Goal: Task Accomplishment & Management: Use online tool/utility

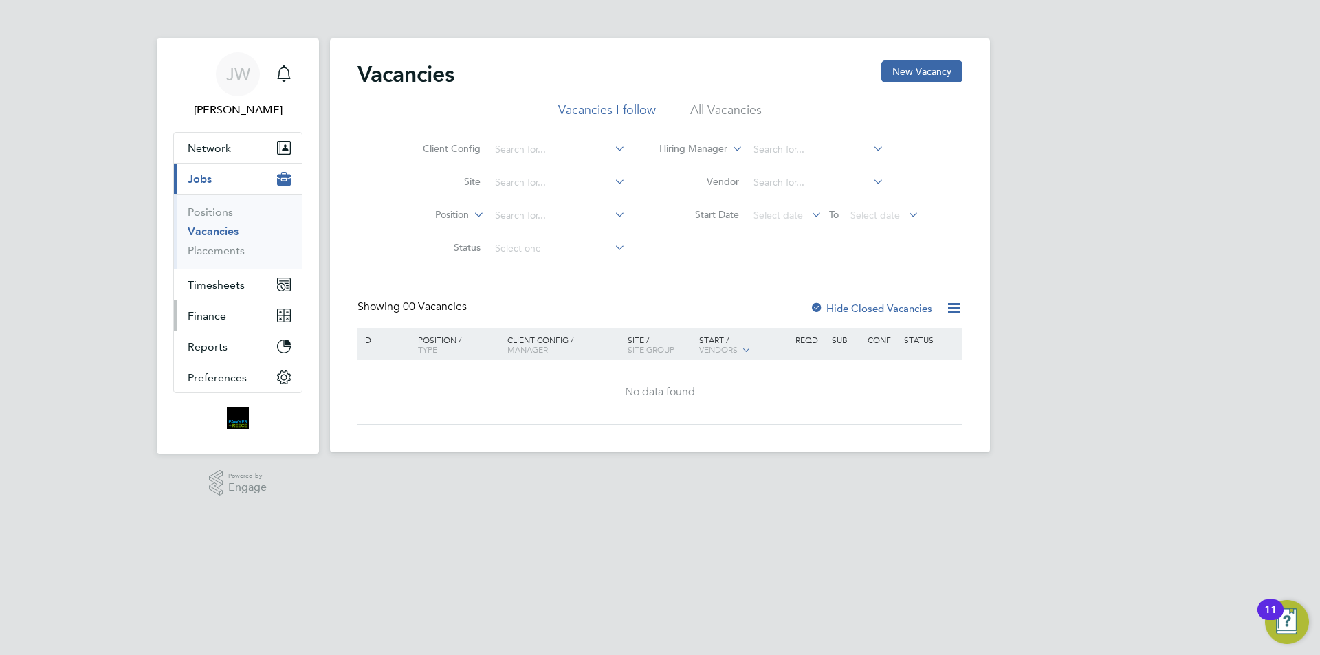
click at [228, 317] on button "Finance" at bounding box center [238, 316] width 128 height 30
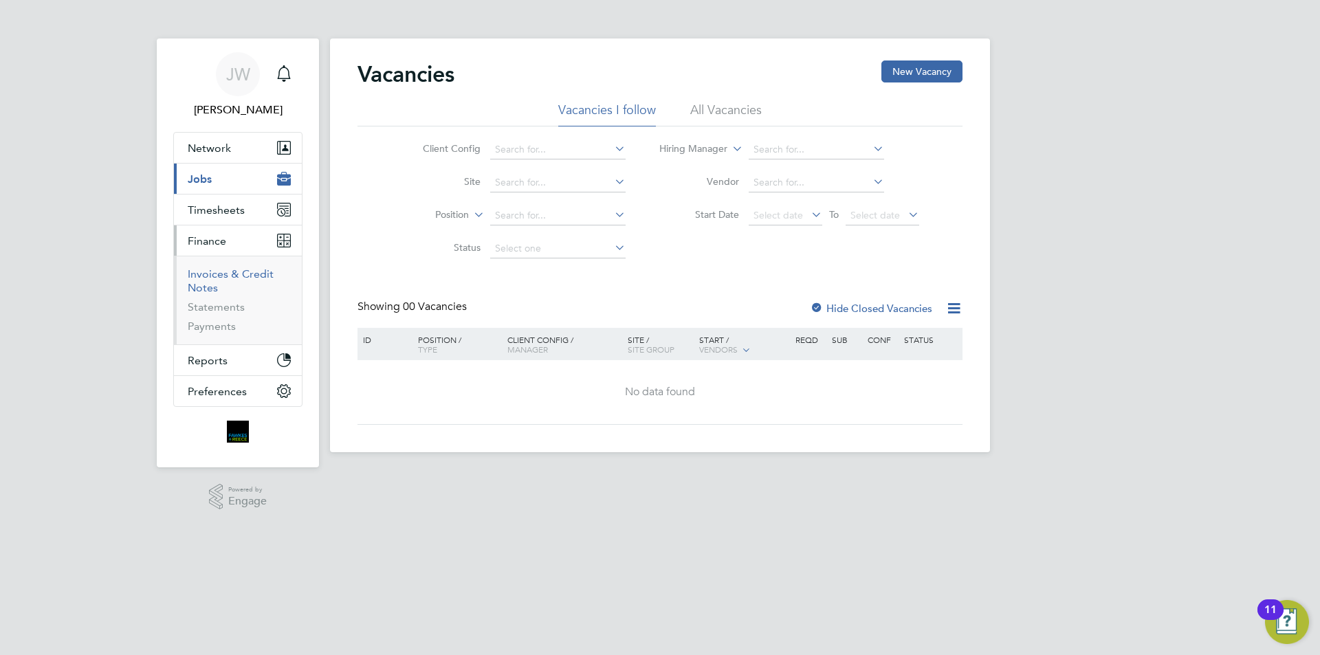
click at [206, 277] on link "Invoices & Credit Notes" at bounding box center [231, 281] width 86 height 27
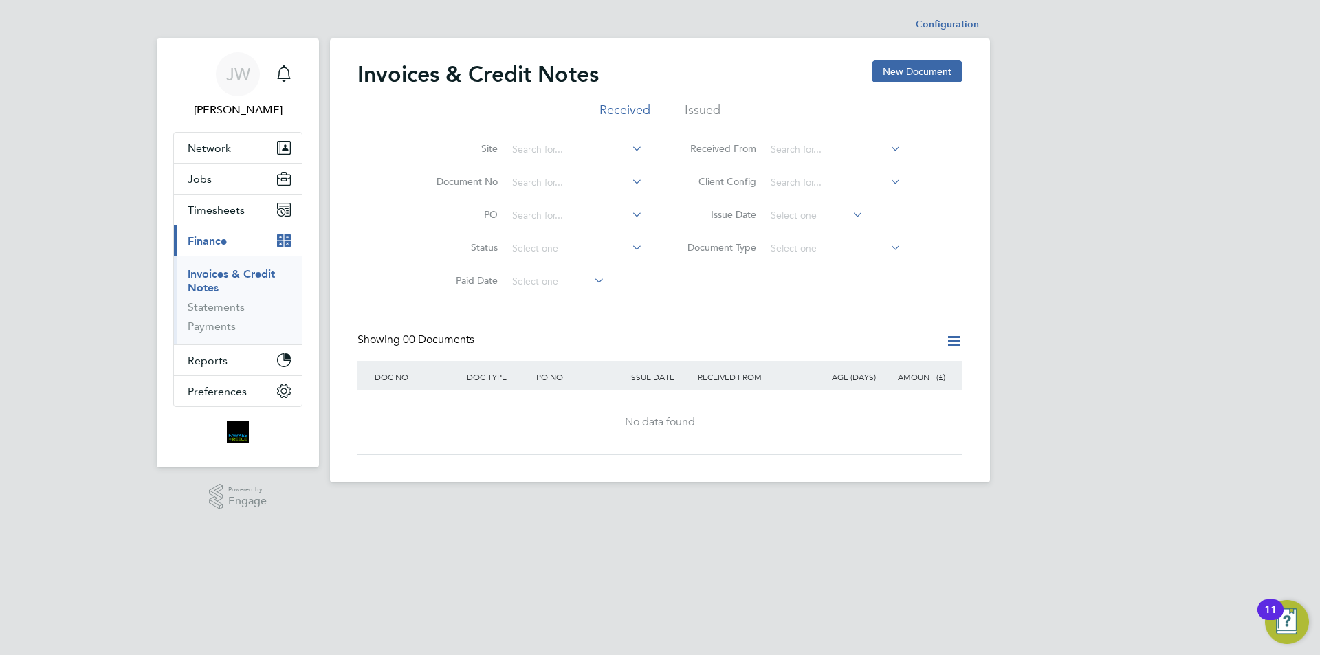
click at [704, 109] on li "Issued" at bounding box center [703, 114] width 36 height 25
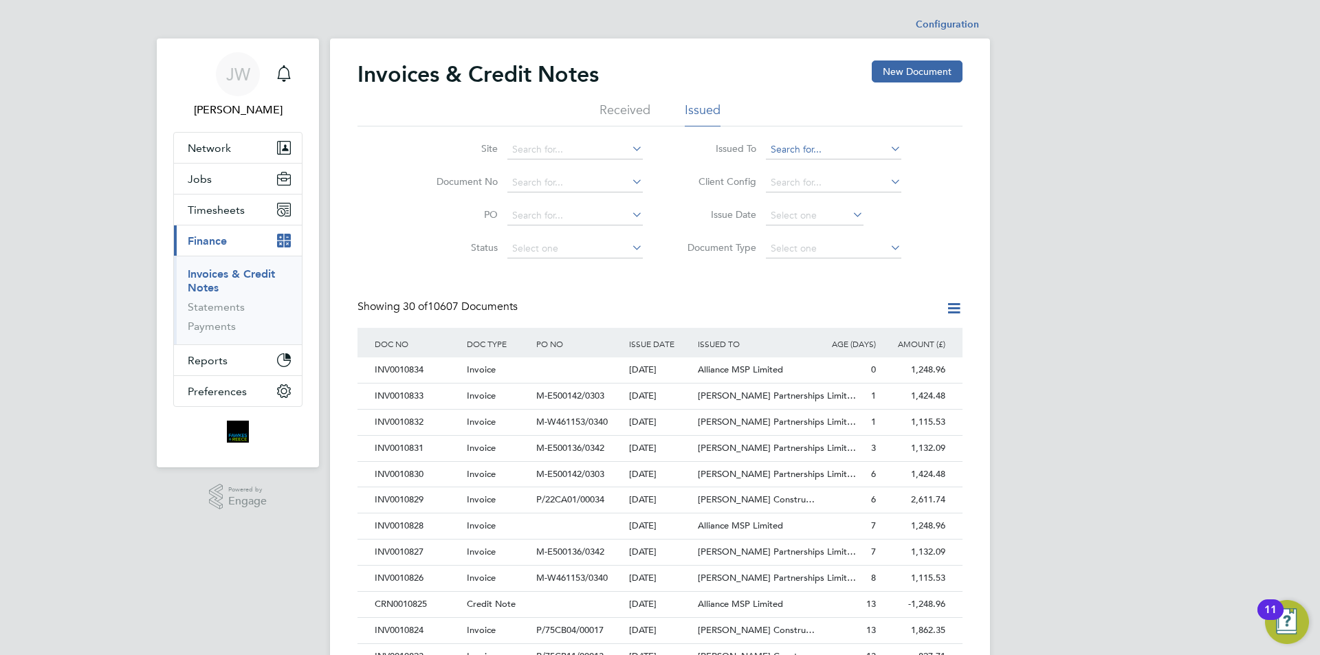
click at [805, 144] on input at bounding box center [833, 149] width 135 height 19
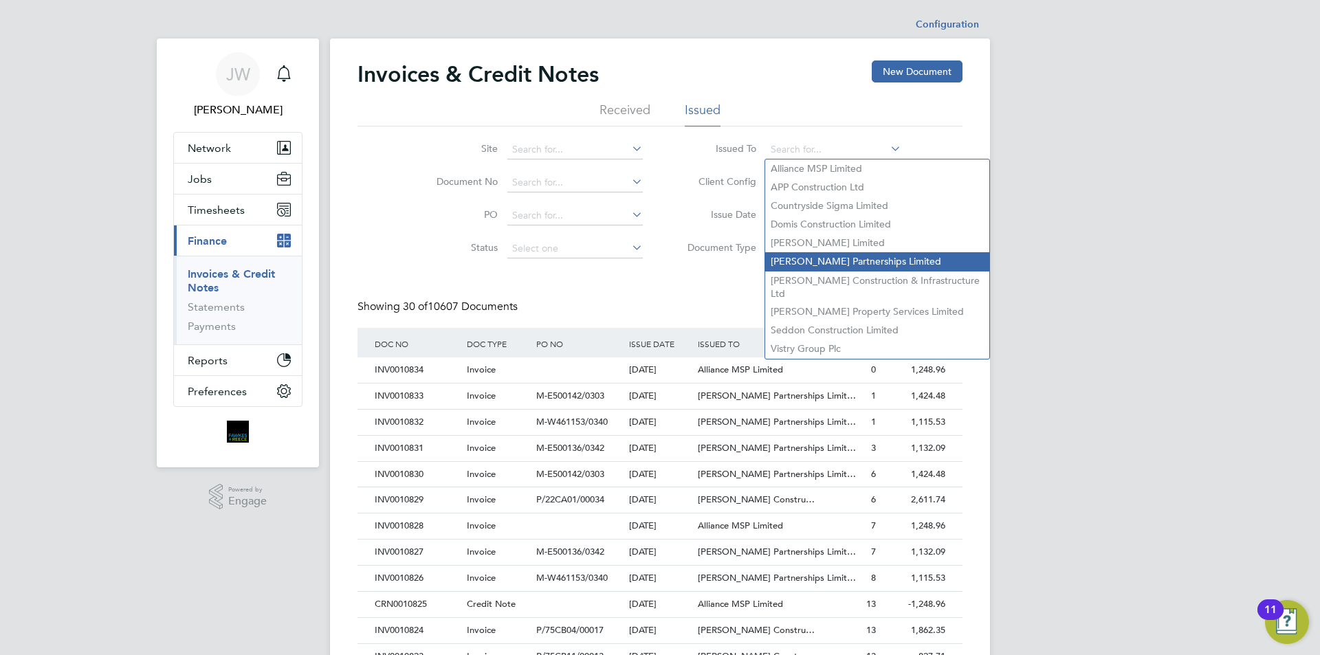
click at [827, 254] on li "Lovell Partnerships Limited" at bounding box center [877, 261] width 224 height 19
type input "Lovell Partnerships Limited"
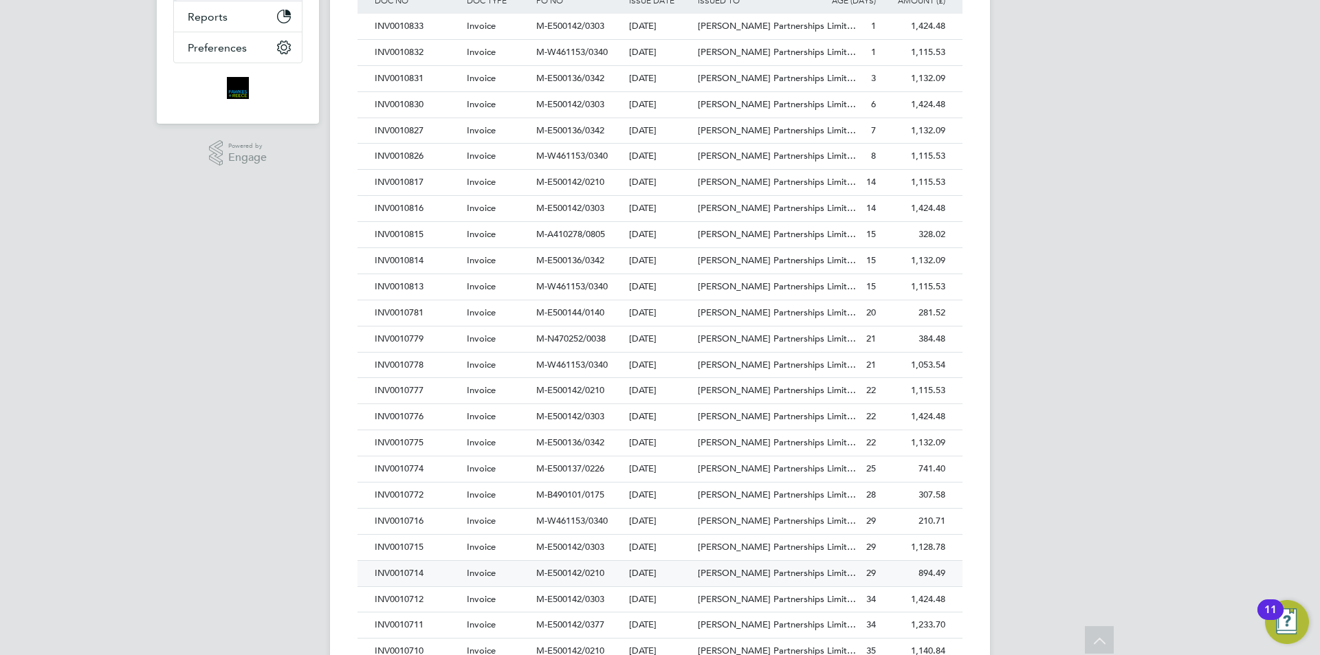
click at [410, 574] on div "INV0010714" at bounding box center [417, 573] width 92 height 25
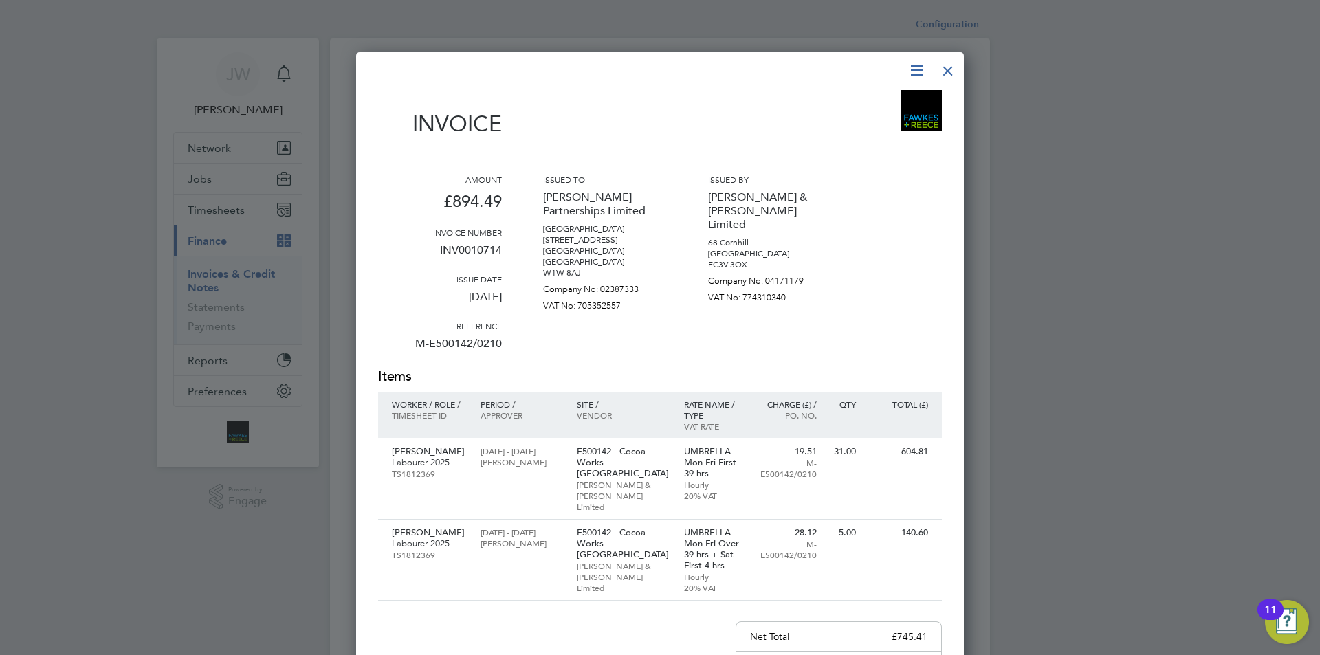
drag, startPoint x: 951, startPoint y: 72, endPoint x: 938, endPoint y: 81, distance: 15.8
click at [951, 72] on div at bounding box center [948, 67] width 25 height 25
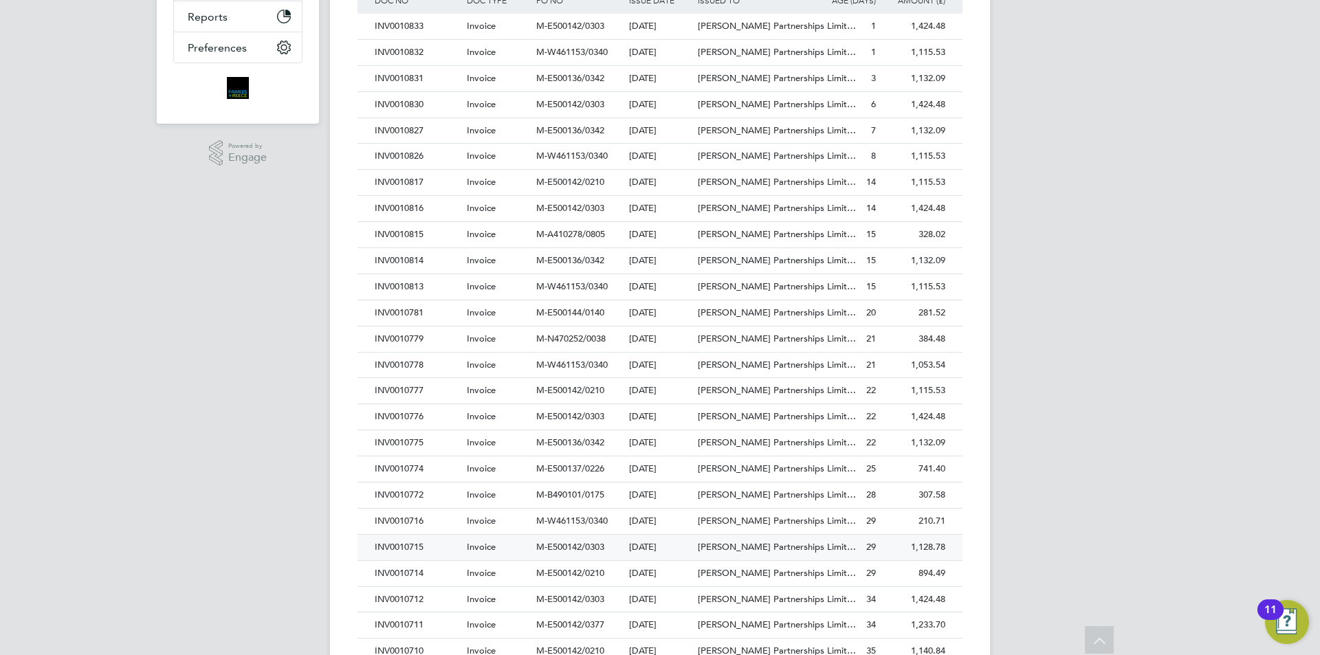
scroll to position [413, 0]
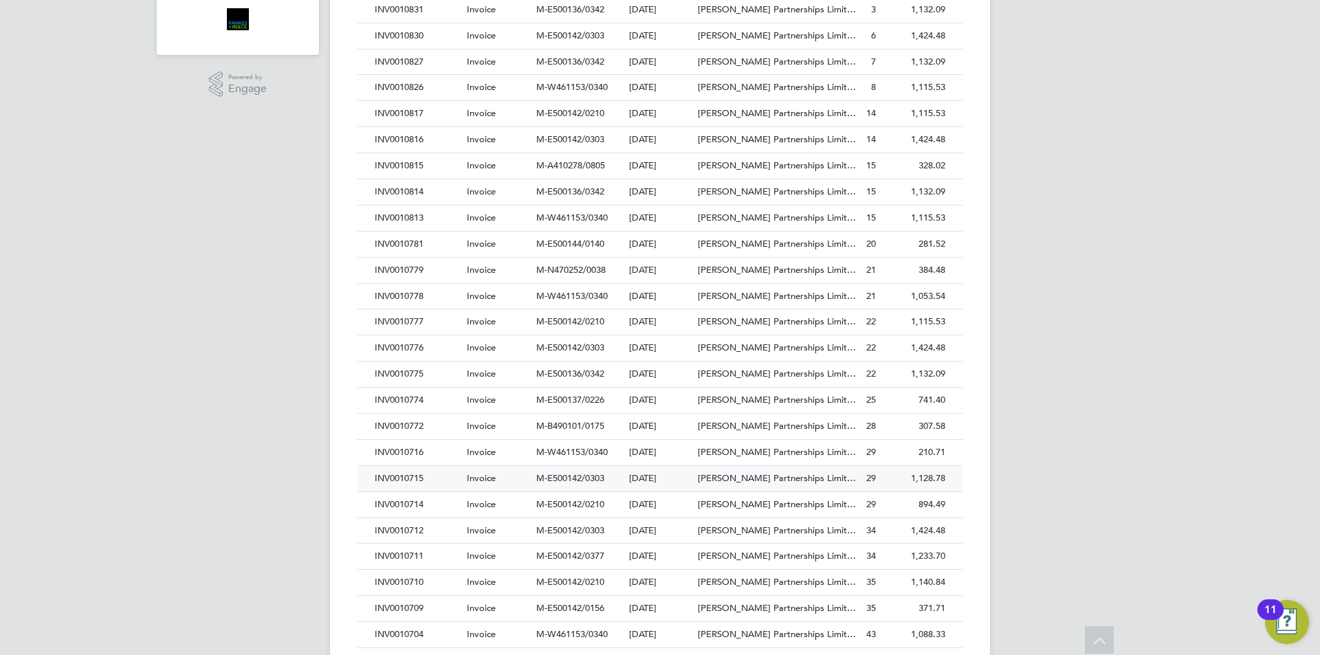
click at [411, 477] on div "INV0010715" at bounding box center [417, 478] width 92 height 25
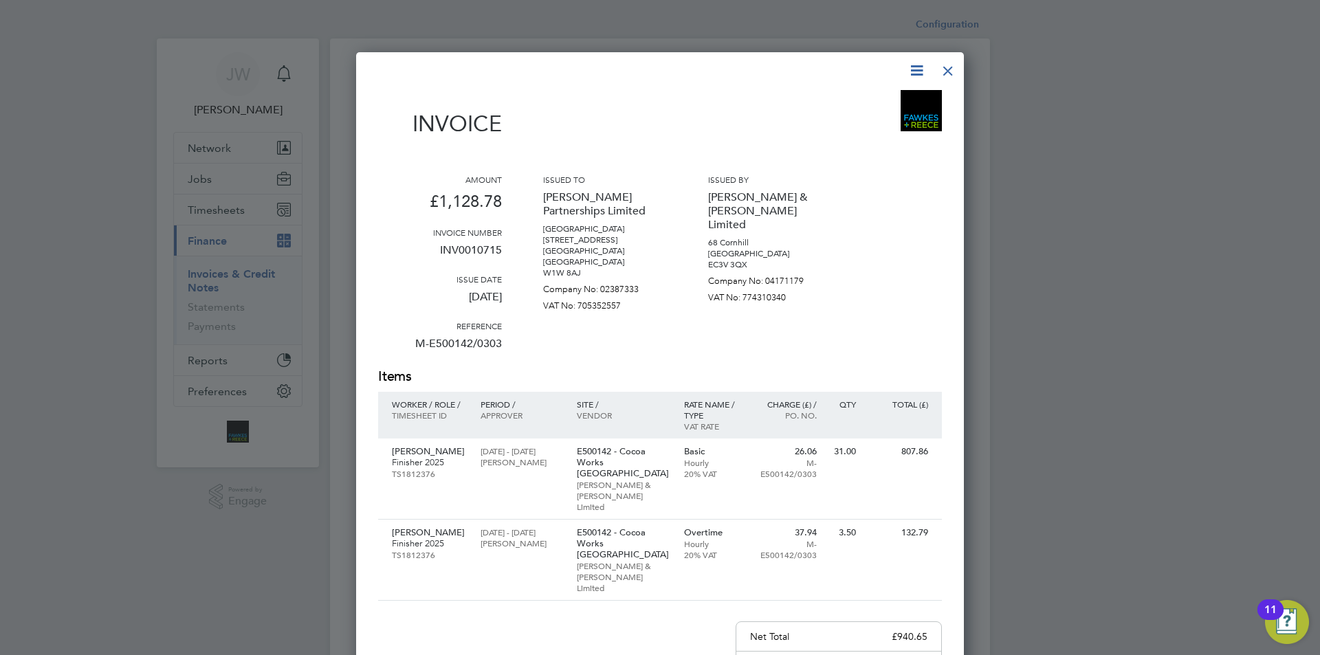
scroll to position [69, 0]
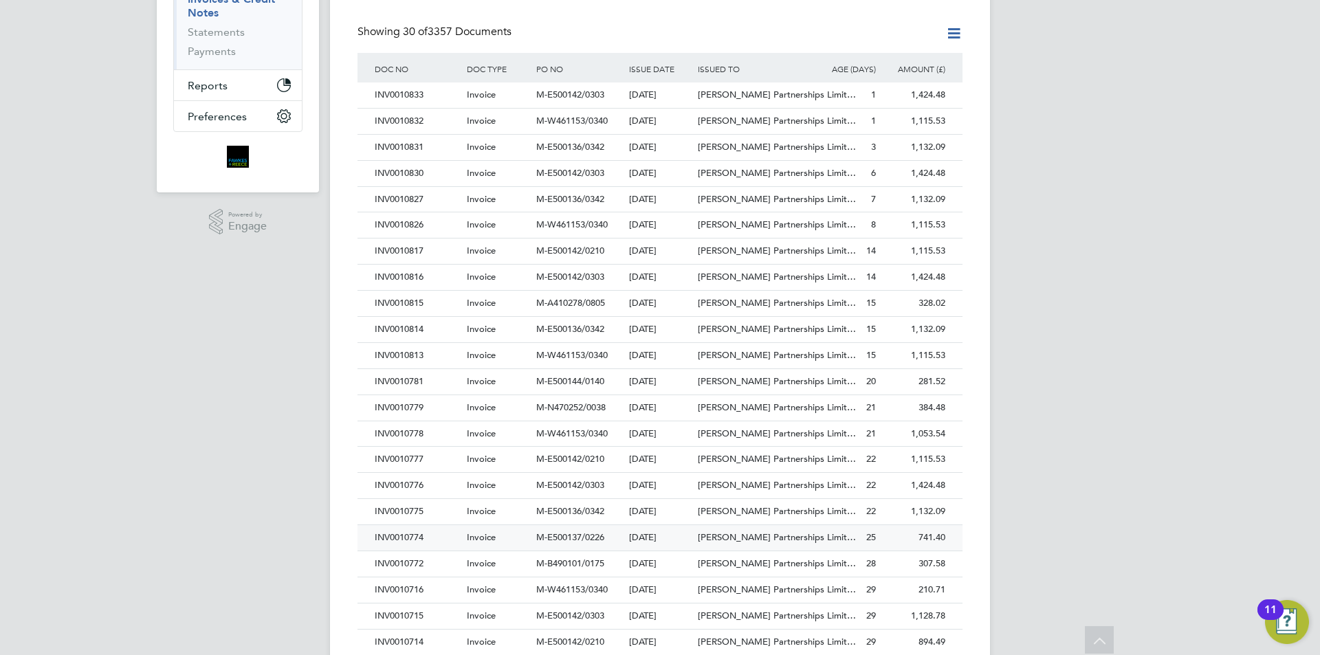
scroll to position [344, 0]
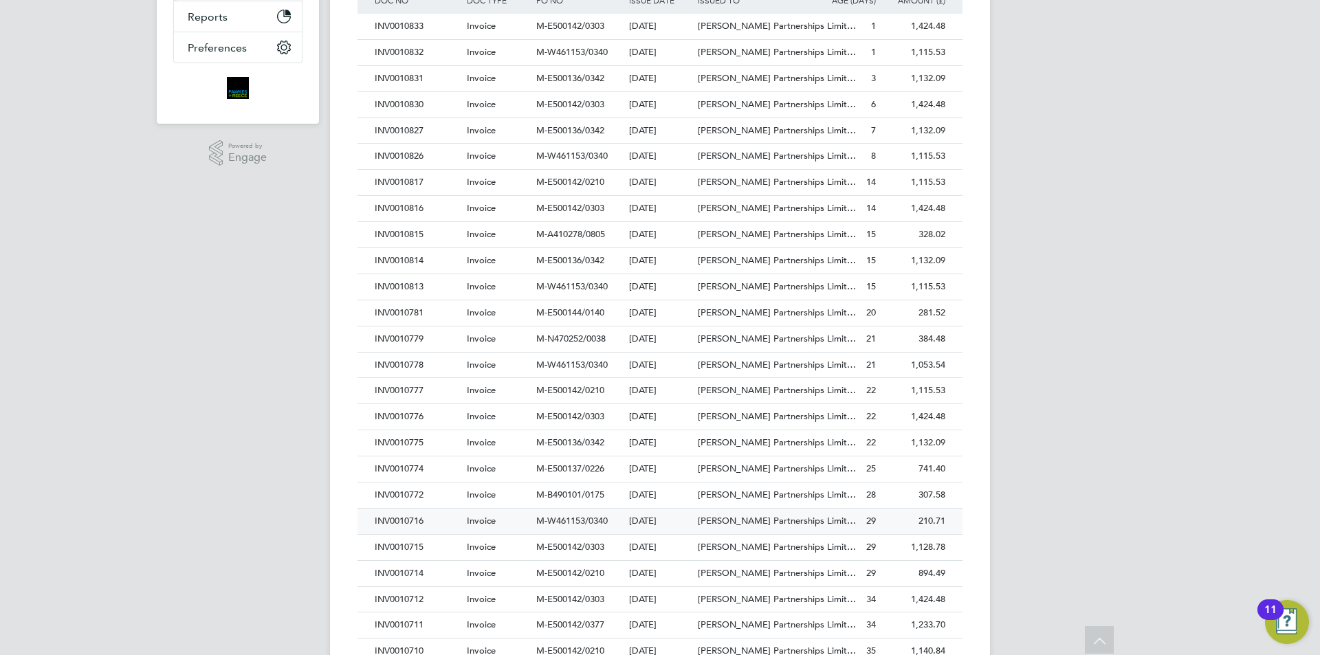
click at [407, 524] on div "INV0010716" at bounding box center [417, 521] width 92 height 25
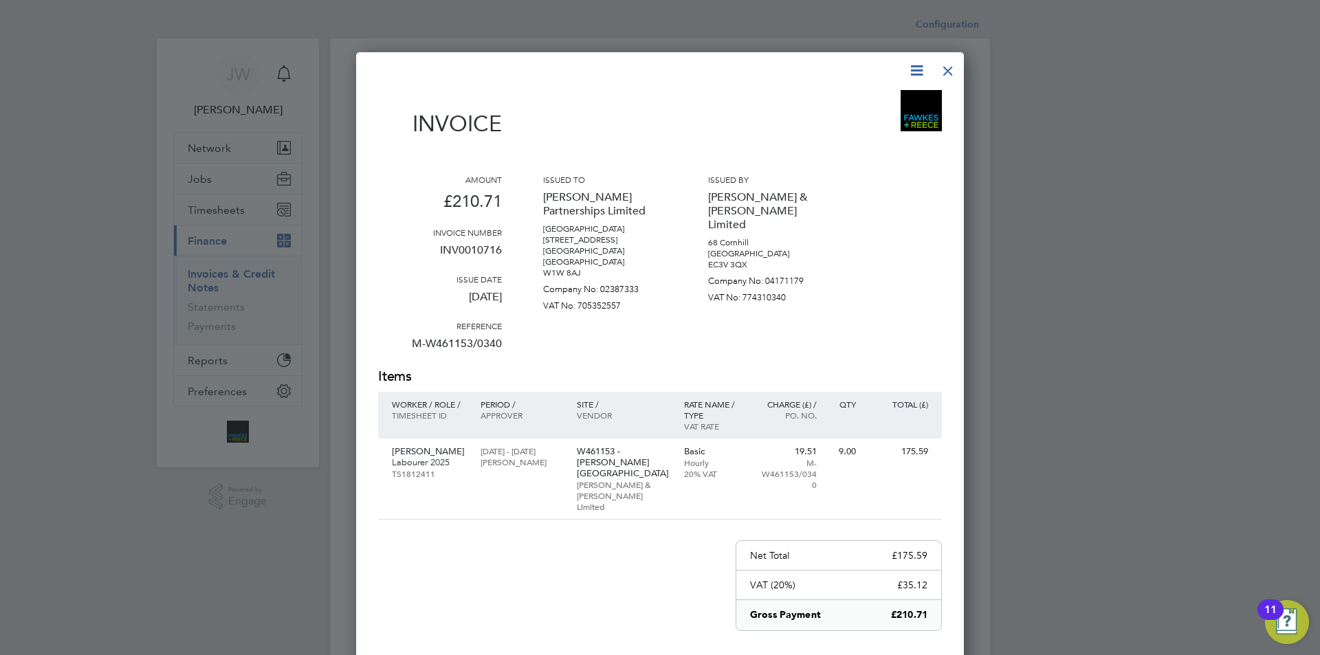
scroll to position [69, 0]
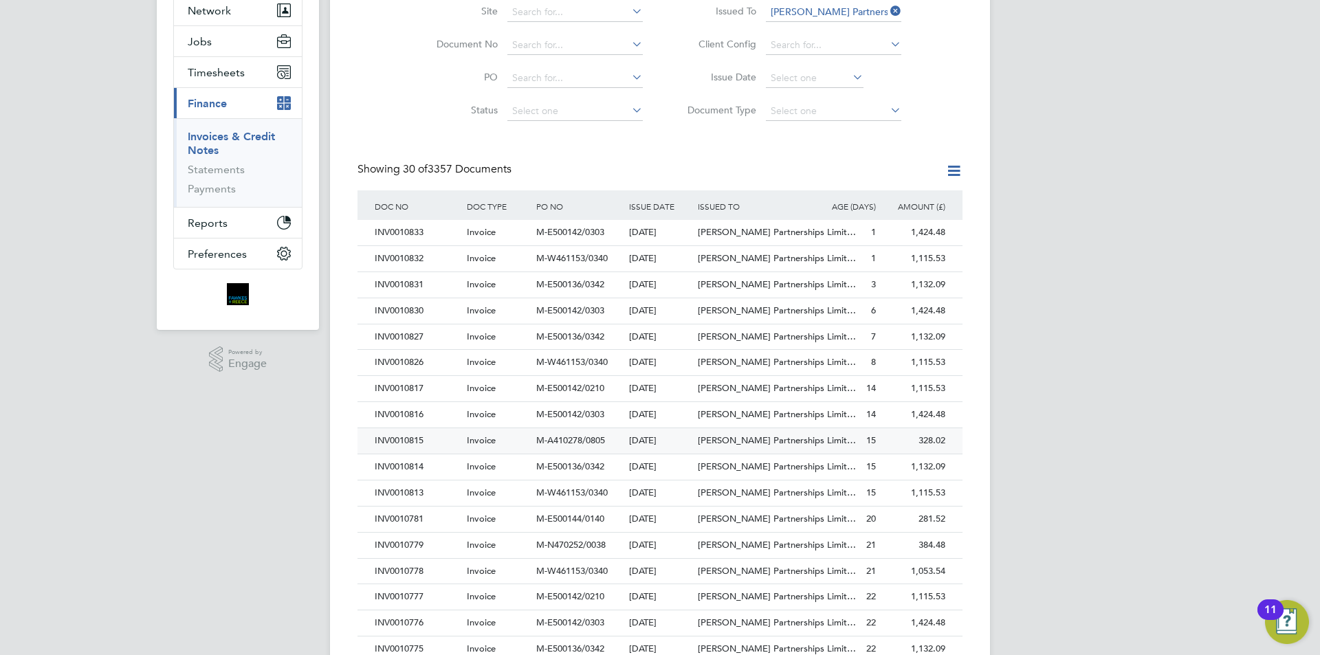
scroll to position [481, 0]
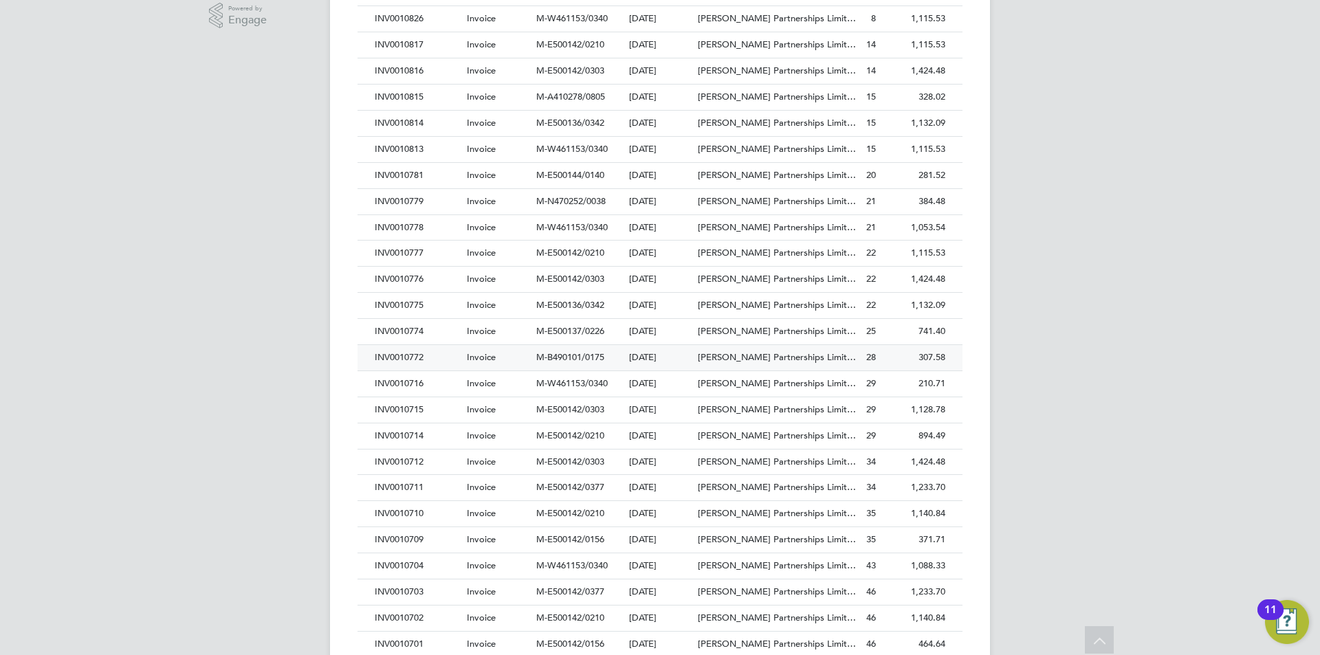
click at [419, 358] on div "INV0010772" at bounding box center [417, 357] width 92 height 25
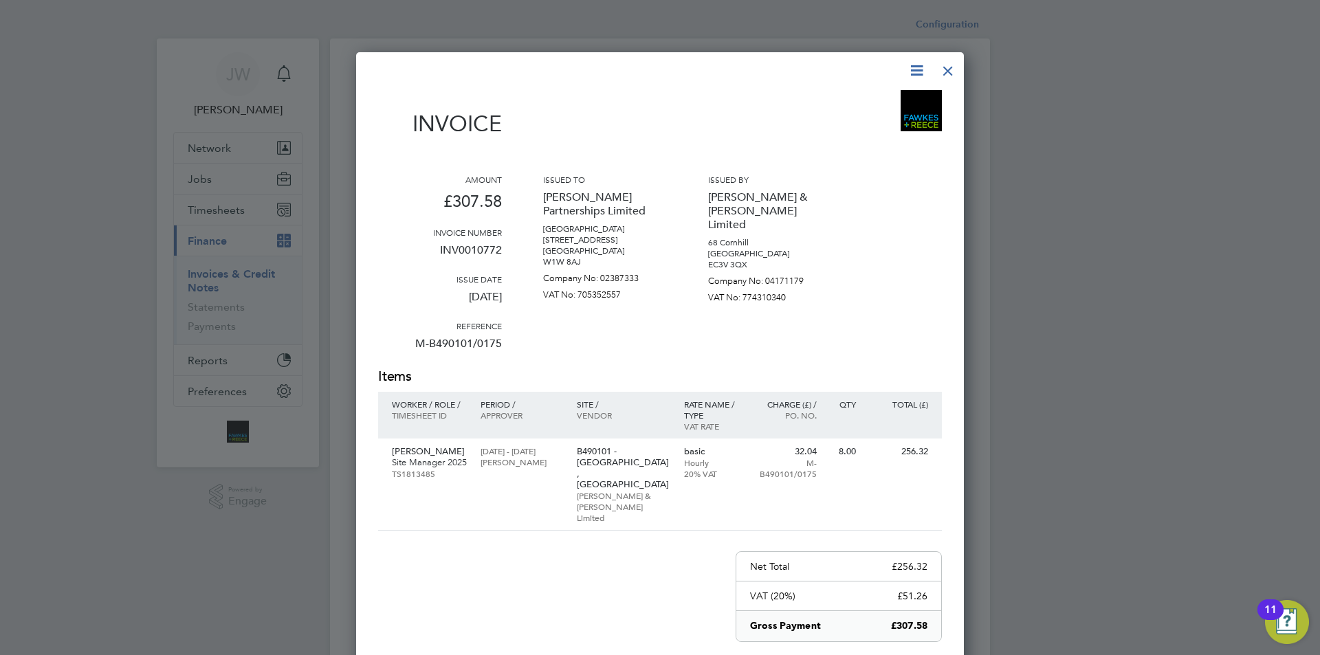
click at [952, 74] on div at bounding box center [948, 67] width 25 height 25
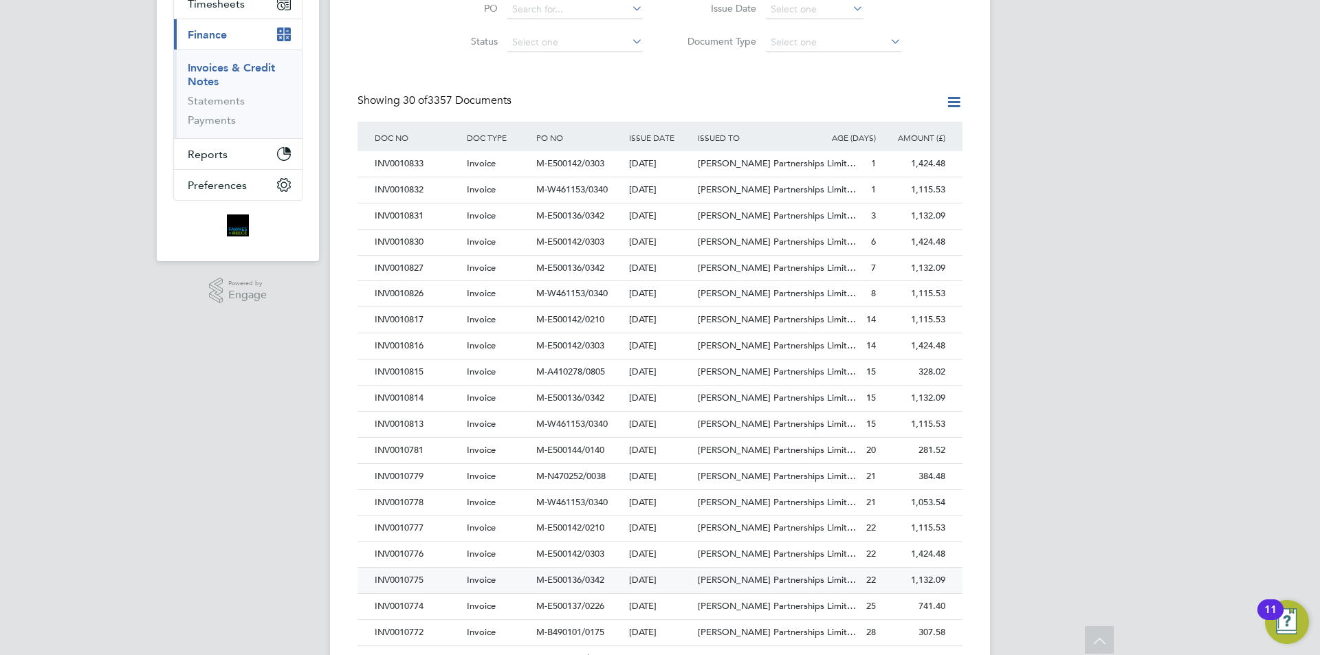
scroll to position [275, 0]
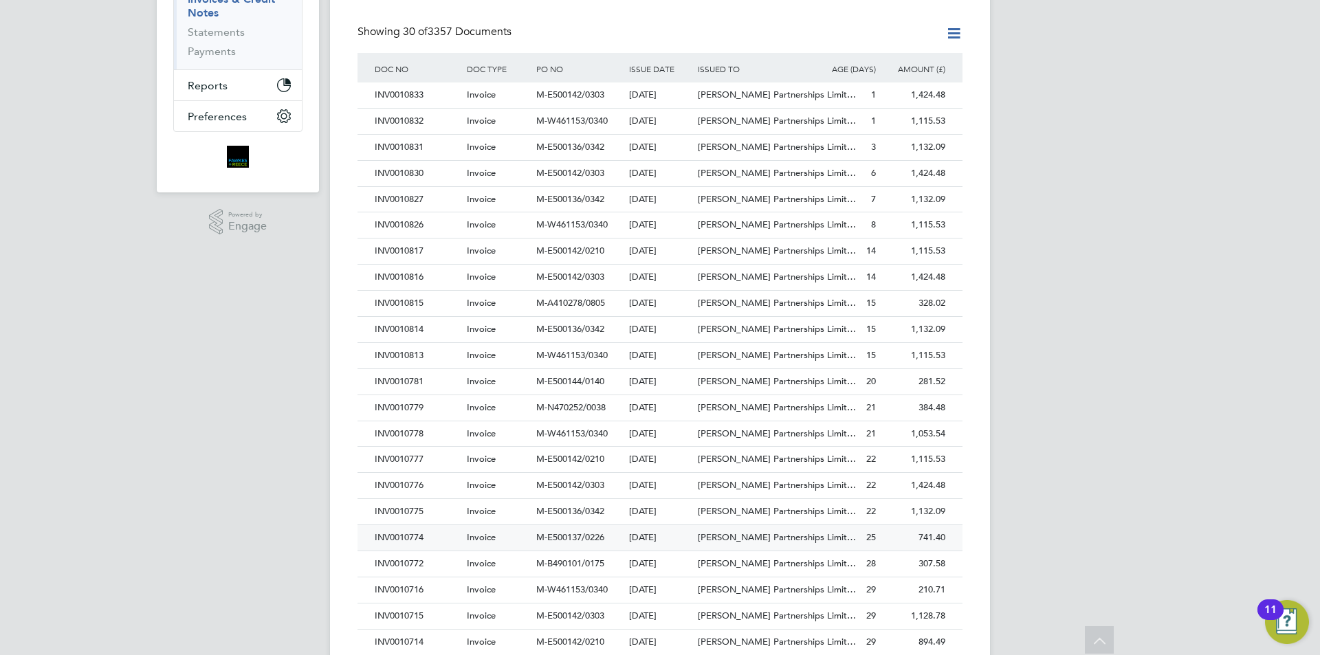
click at [414, 534] on div "INV0010774" at bounding box center [417, 537] width 92 height 25
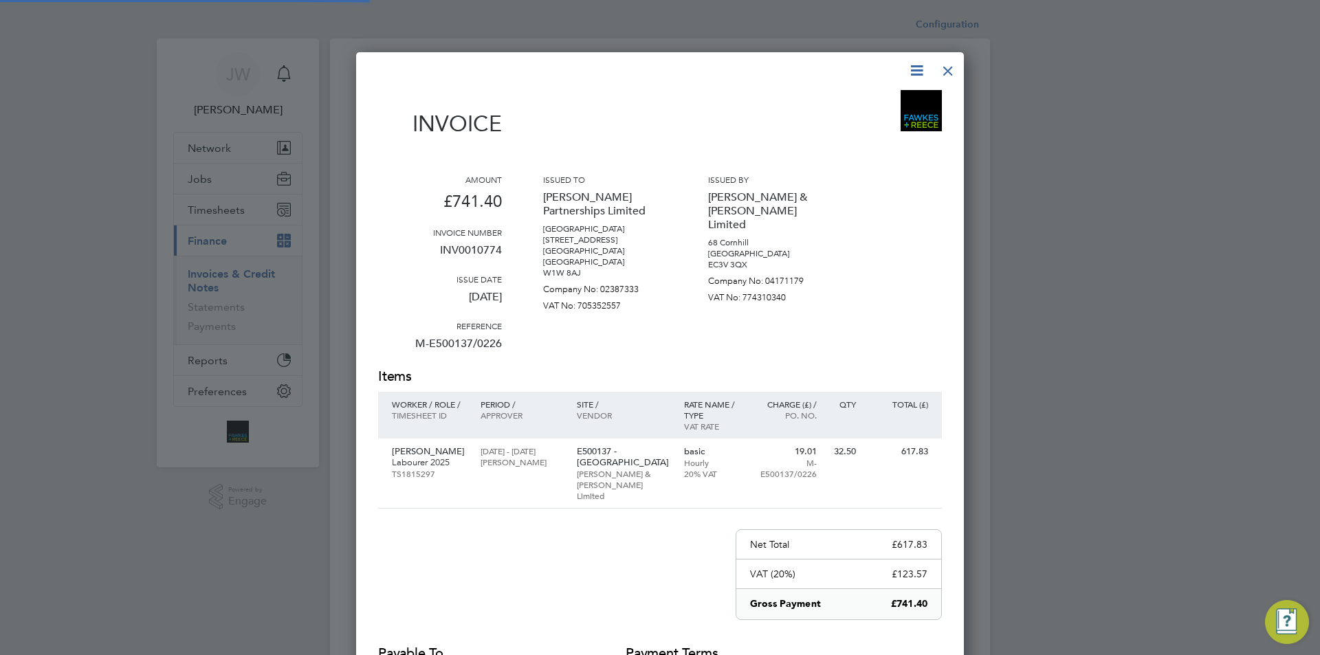
scroll to position [721, 609]
